Goal: Navigation & Orientation: Find specific page/section

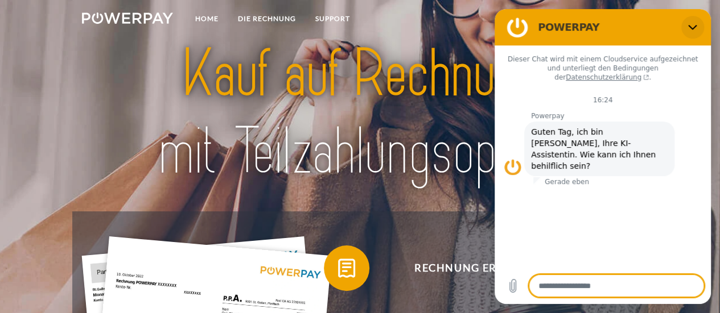
click at [691, 26] on icon "Schließen" at bounding box center [692, 27] width 9 height 9
type textarea "*"
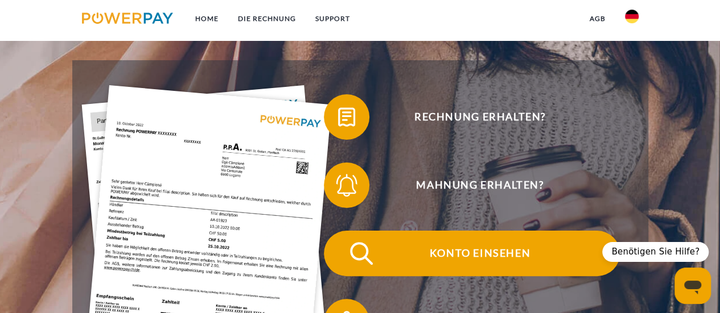
scroll to position [171, 0]
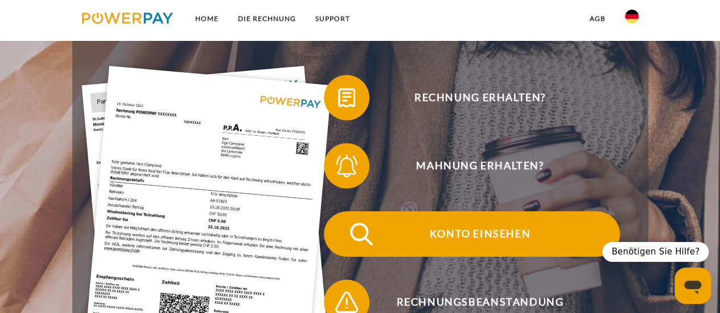
click at [458, 236] on span "Konto einsehen" at bounding box center [479, 235] width 279 height 46
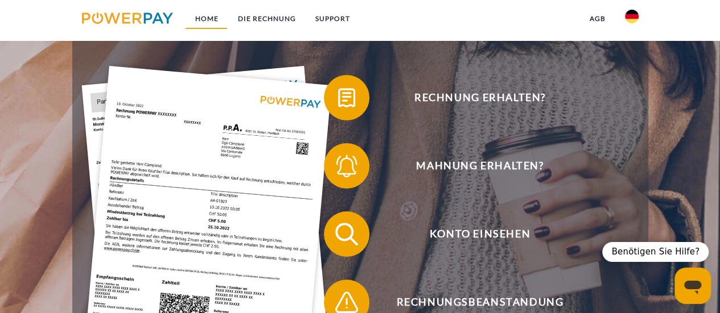
click at [209, 15] on link "Home" at bounding box center [206, 19] width 43 height 20
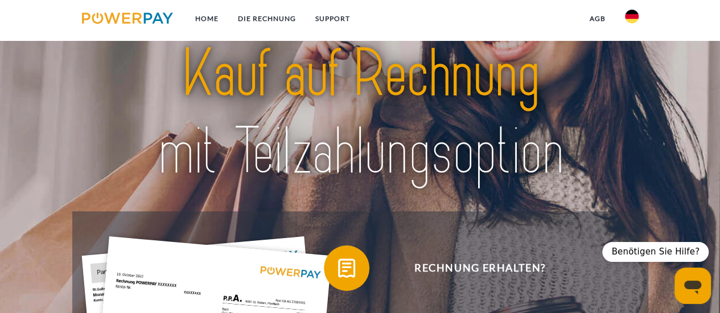
scroll to position [228, 0]
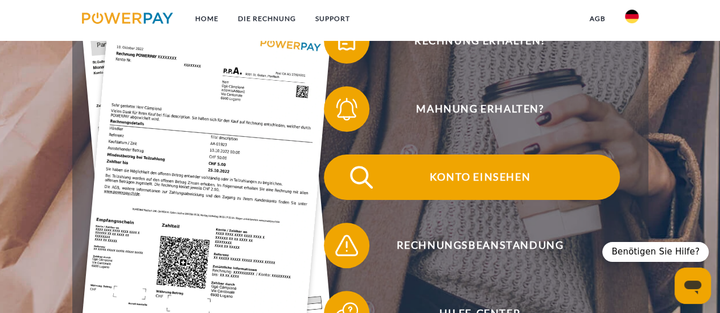
click at [488, 170] on span "Konto einsehen" at bounding box center [479, 178] width 279 height 46
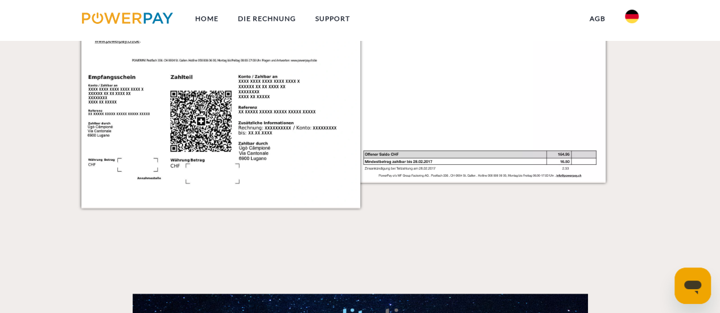
scroll to position [1102, 0]
